Goal: Transaction & Acquisition: Purchase product/service

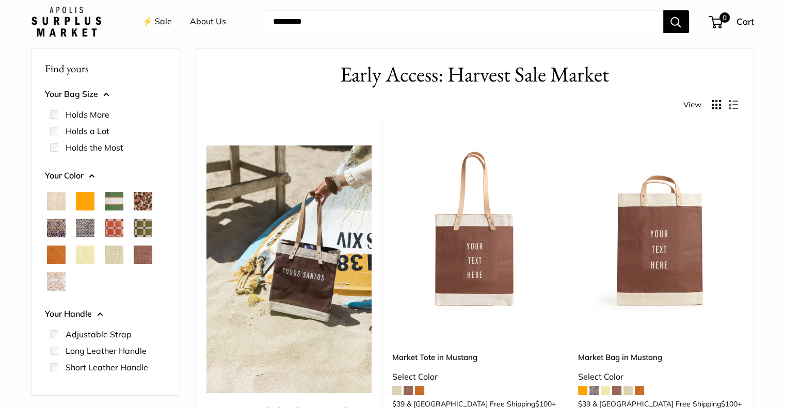
scroll to position [103, 0]
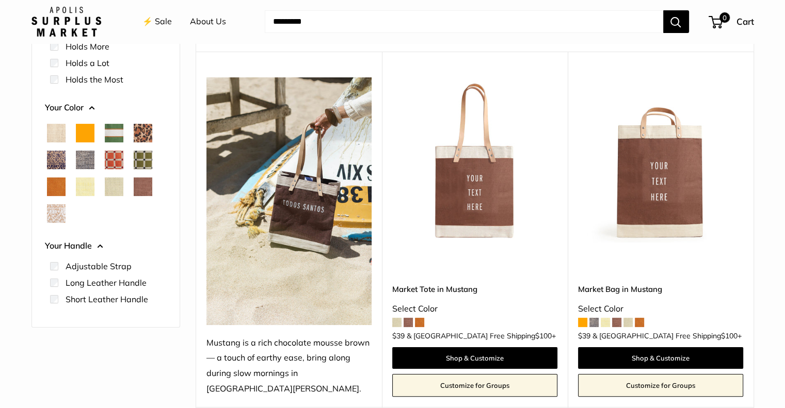
click at [399, 318] on span at bounding box center [396, 322] width 9 height 9
click at [143, 131] on span "Cheetah" at bounding box center [143, 133] width 19 height 19
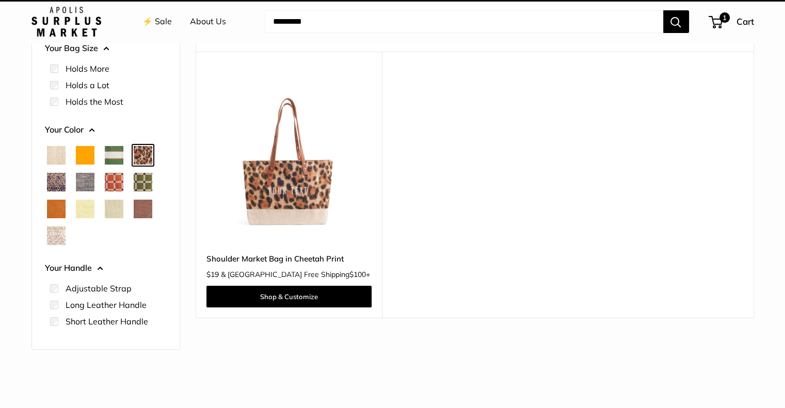
scroll to position [27, 0]
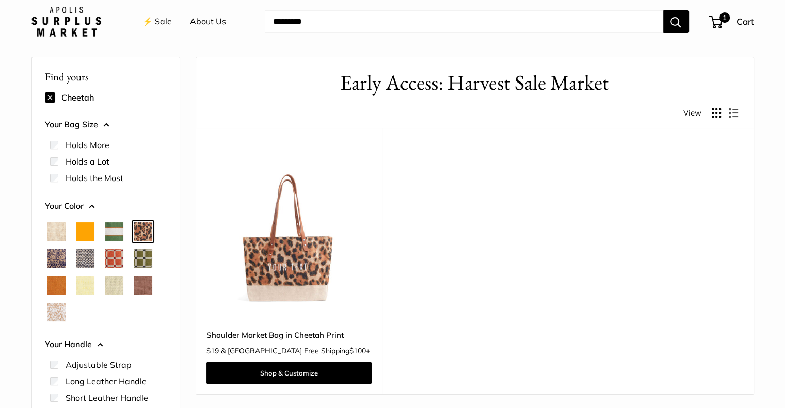
click at [114, 235] on span "Court Green" at bounding box center [114, 232] width 19 height 19
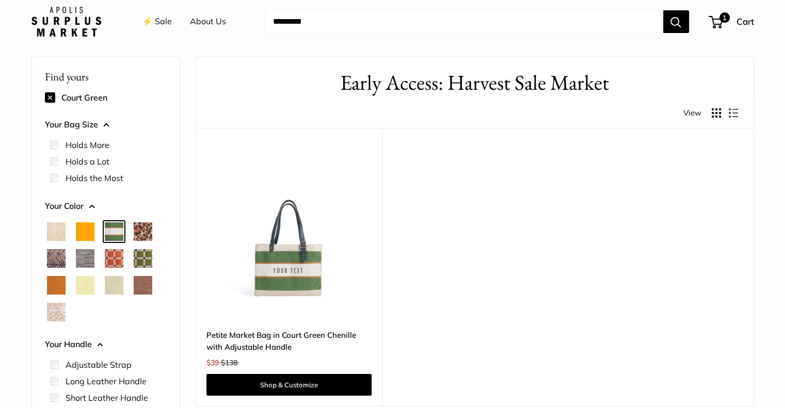
click at [57, 259] on span "Blue Porcelain" at bounding box center [56, 258] width 19 height 19
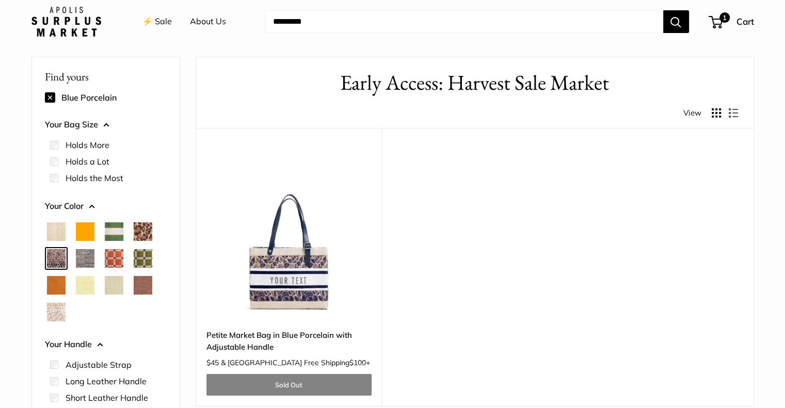
click at [0, 0] on img at bounding box center [0, 0] width 0 height 0
click at [83, 257] on span "Chambray" at bounding box center [85, 258] width 19 height 19
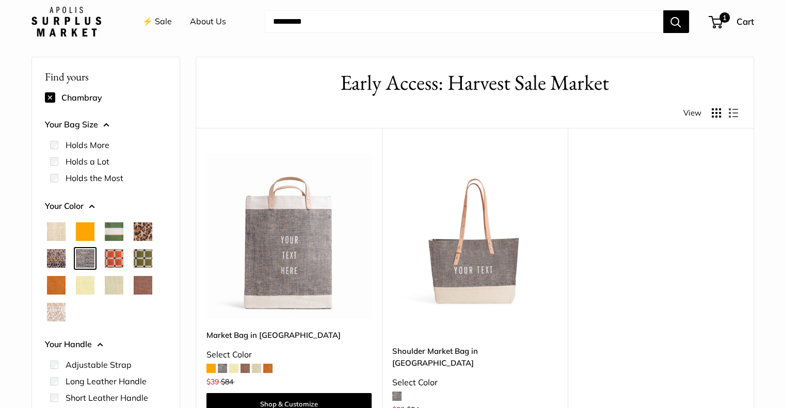
click at [147, 259] on span "Chenille Window Sage" at bounding box center [143, 258] width 19 height 19
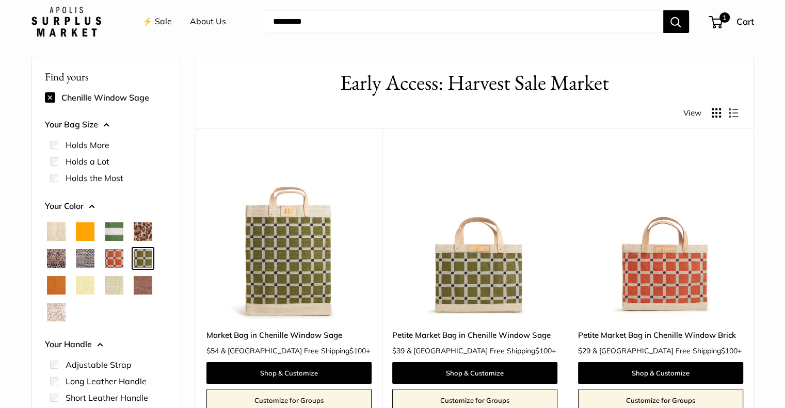
click at [54, 311] on span "White Porcelain" at bounding box center [56, 312] width 19 height 19
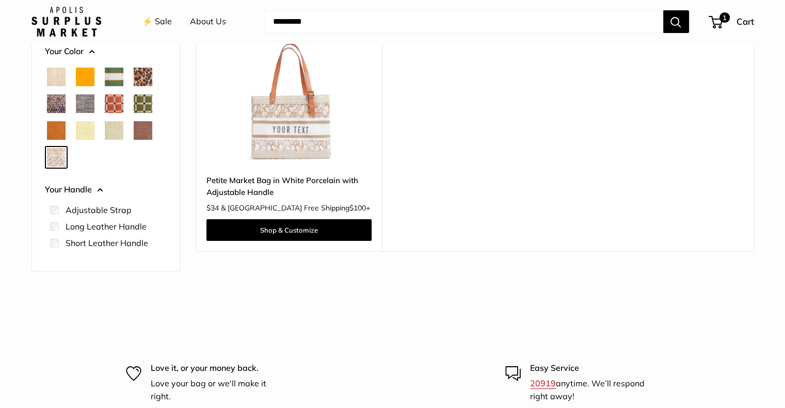
scroll to position [182, 0]
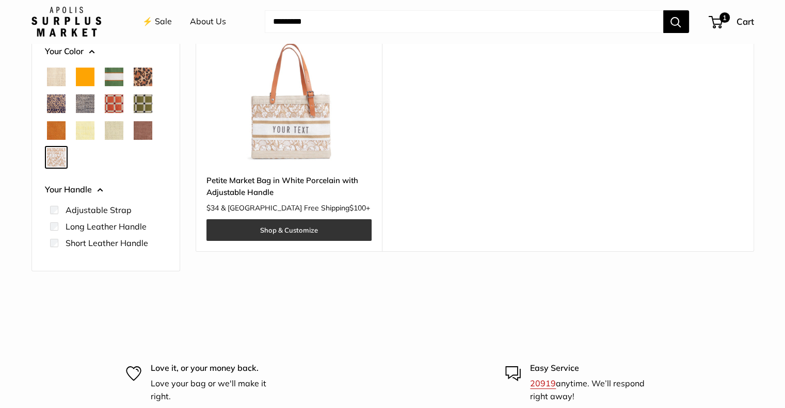
click at [295, 228] on link "Shop & Customize" at bounding box center [289, 230] width 165 height 22
